Goal: Information Seeking & Learning: Understand process/instructions

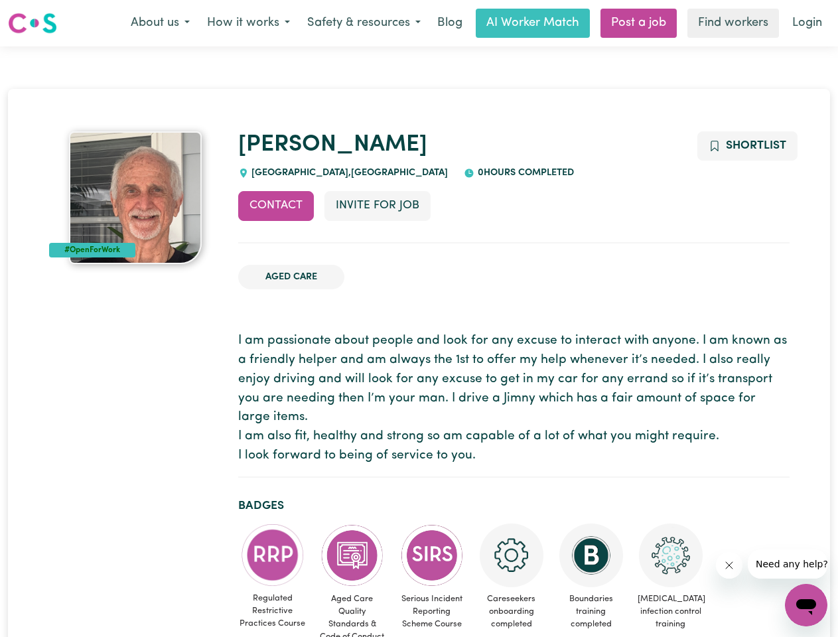
click at [160, 23] on button "About us" at bounding box center [160, 23] width 76 height 28
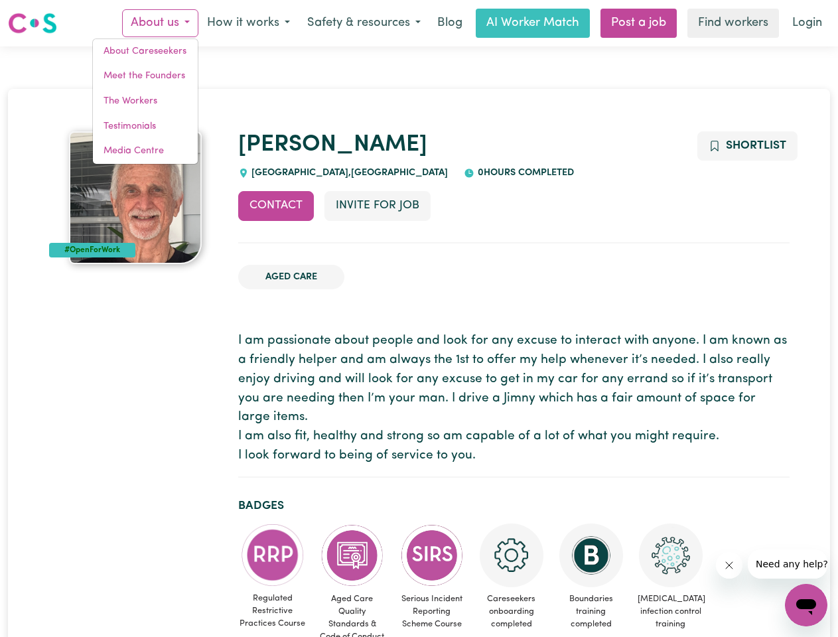
click at [248, 23] on button "How it works" at bounding box center [248, 23] width 100 height 28
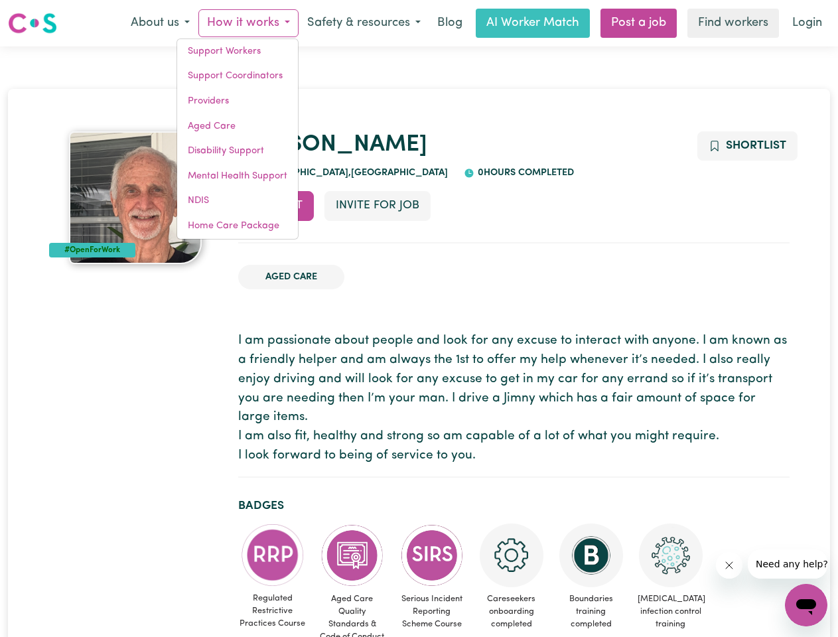
click at [363, 23] on button "Safety & resources" at bounding box center [364, 23] width 131 height 28
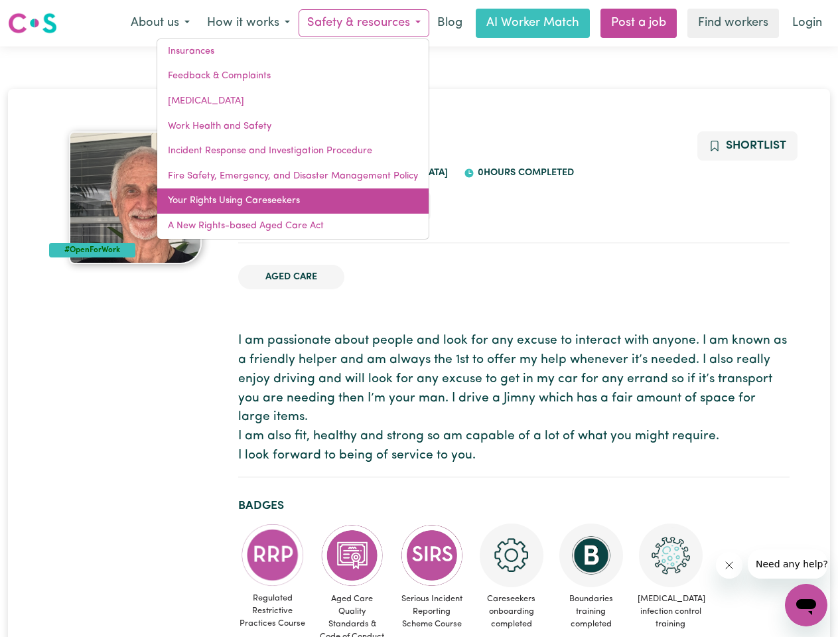
click at [276, 206] on link "Your Rights Using Careseekers" at bounding box center [292, 200] width 271 height 25
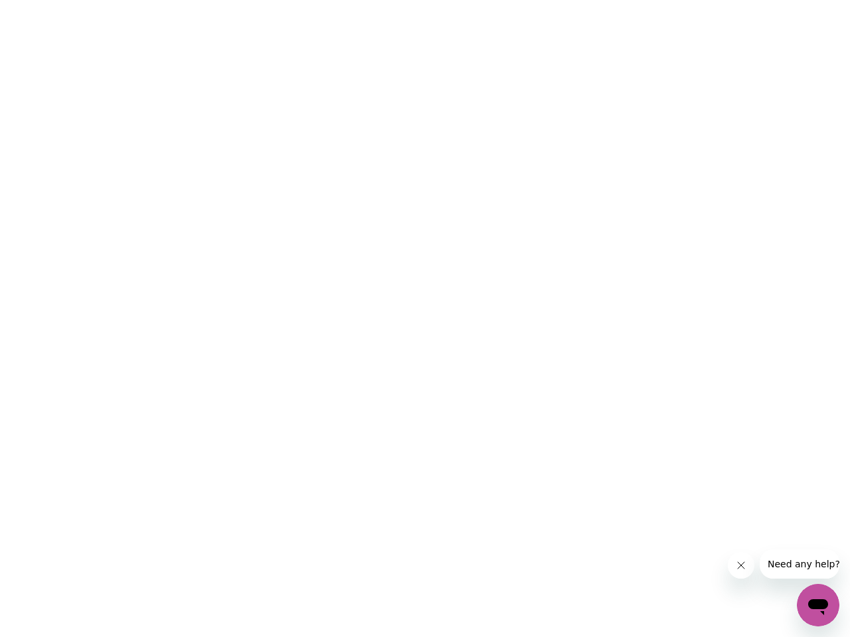
click at [377, 0] on html at bounding box center [425, 0] width 850 height 0
click at [747, 0] on html at bounding box center [425, 0] width 850 height 0
click at [273, 0] on html at bounding box center [425, 0] width 850 height 0
click at [352, 0] on html at bounding box center [425, 0] width 850 height 0
